Goal: Find specific page/section: Find specific page/section

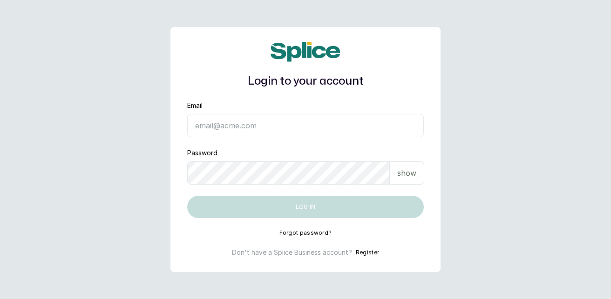
type input "[EMAIL_ADDRESS][DOMAIN_NAME]"
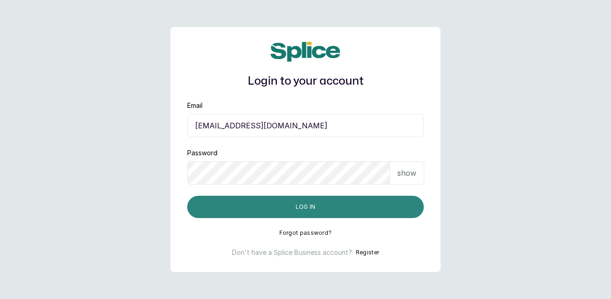
click at [392, 202] on button "Log in" at bounding box center [305, 207] width 237 height 22
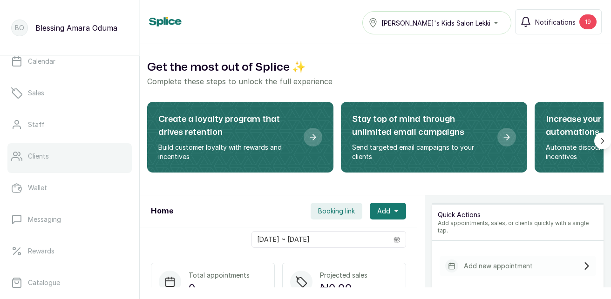
scroll to position [117, 0]
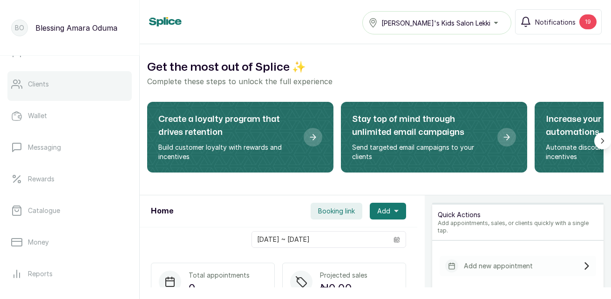
click at [68, 207] on link "Catalogue" at bounding box center [69, 211] width 124 height 26
